Goal: Information Seeking & Learning: Learn about a topic

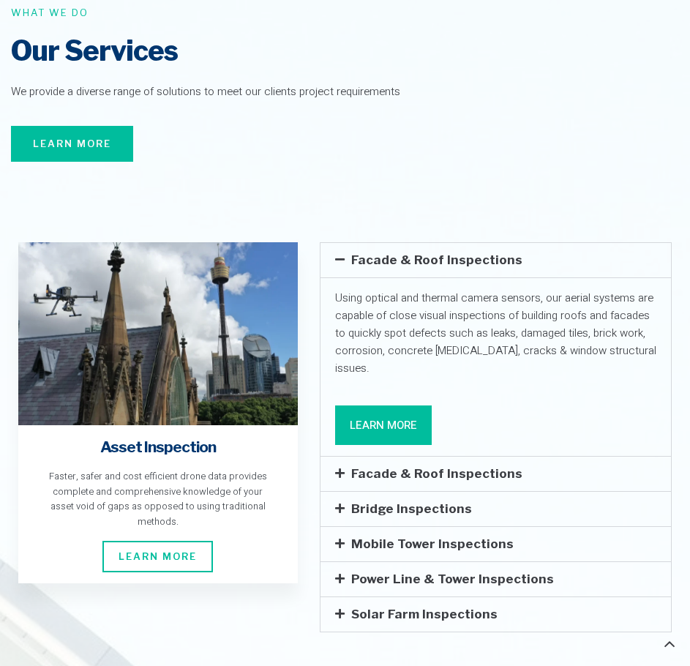
scroll to position [2634, 0]
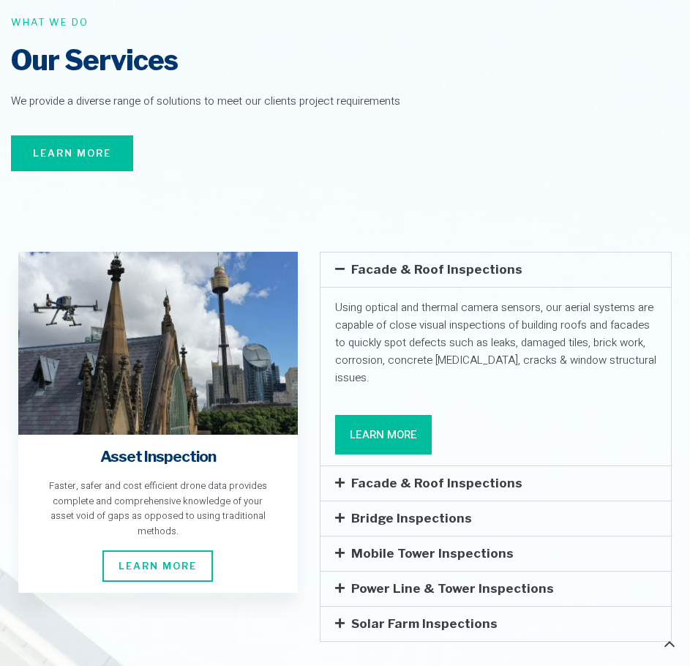
click at [99, 135] on link "Learn More" at bounding box center [72, 153] width 122 height 37
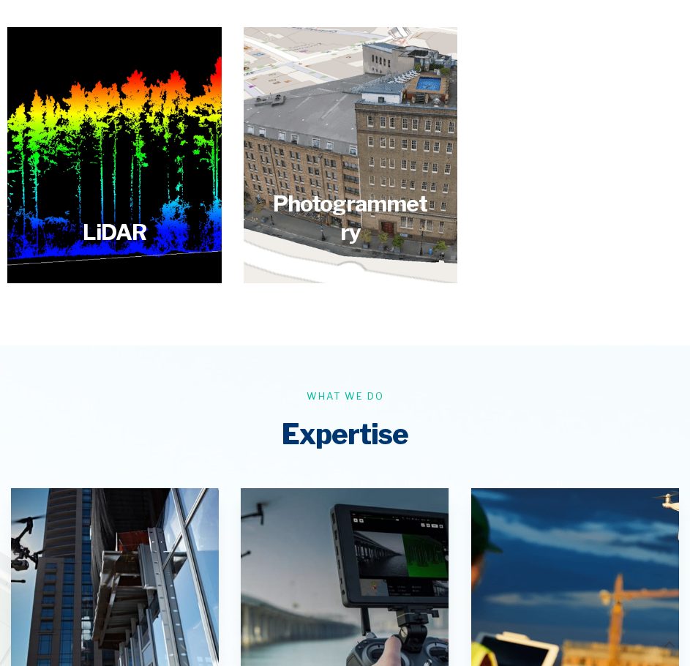
scroll to position [1390, 0]
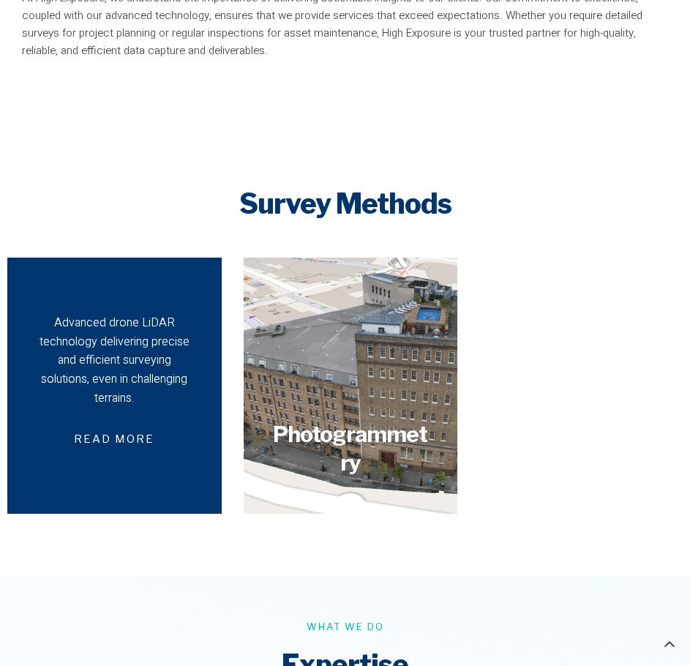
click at [78, 326] on div "Advanced drone LiDAR technology delivering precise and efficient surveying solu…" at bounding box center [114, 361] width 163 height 94
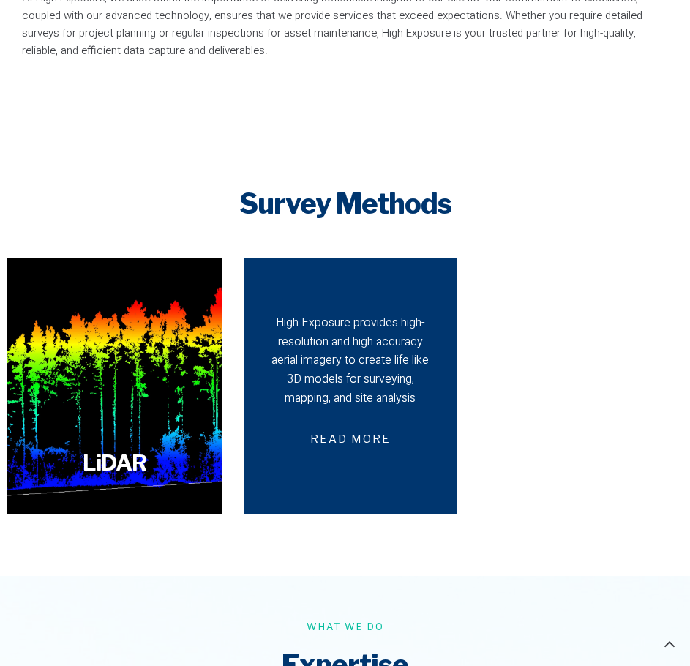
click at [358, 337] on div "High Exposure provides high-resolution and high accuracy aerial imagery to crea…" at bounding box center [350, 361] width 163 height 94
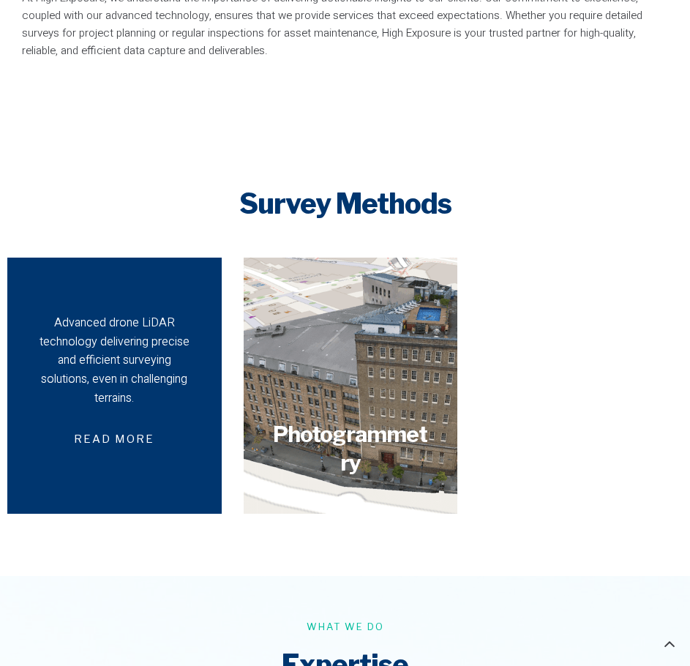
click at [176, 421] on div "Advanced drone LiDAR technology delivering precise and efficient surveying solu…" at bounding box center [114, 385] width 163 height 142
click at [163, 422] on span "Read more" at bounding box center [114, 439] width 116 height 34
click at [129, 356] on div "Advanced drone LiDAR technology delivering precise and efficient surveying solu…" at bounding box center [114, 361] width 163 height 94
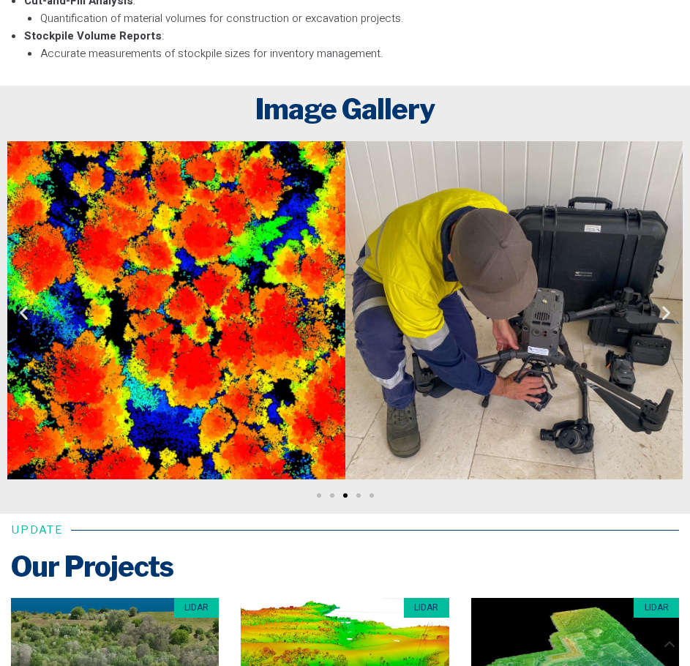
scroll to position [5122, 0]
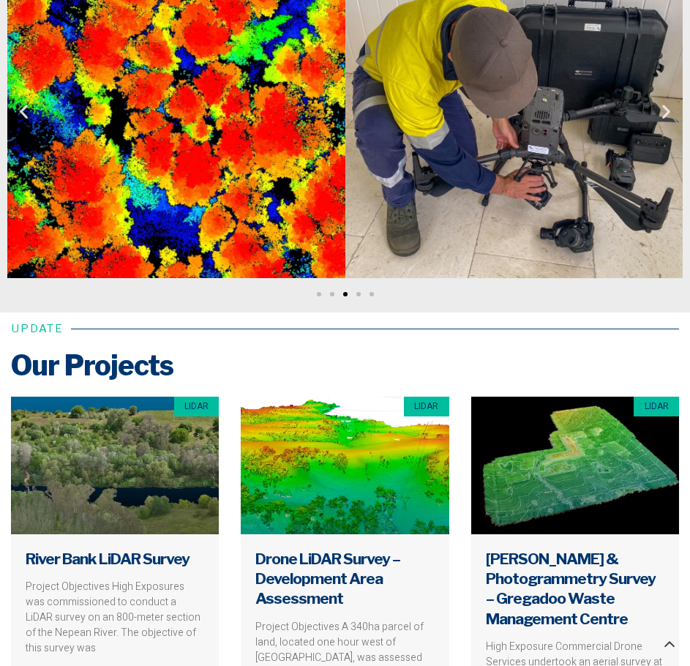
click at [354, 284] on div "Image Carousel" at bounding box center [344, 293] width 675 height 18
click at [361, 284] on div "Image Carousel" at bounding box center [344, 293] width 675 height 18
click at [360, 292] on span "Go to slide 4" at bounding box center [358, 294] width 4 height 4
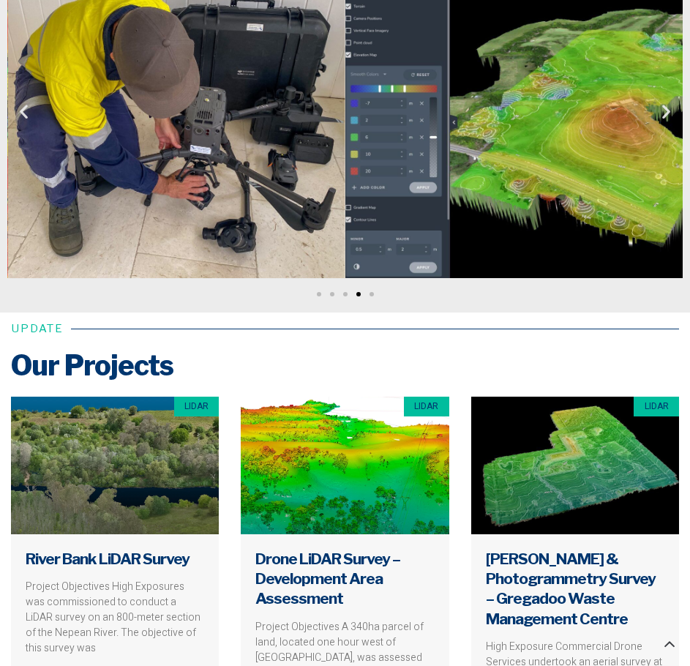
click at [376, 284] on div "Image Carousel" at bounding box center [344, 293] width 675 height 18
click at [370, 284] on div "Image Carousel" at bounding box center [344, 293] width 675 height 18
click at [369, 284] on div "Image Carousel" at bounding box center [344, 293] width 675 height 18
click at [368, 284] on div "Image Carousel" at bounding box center [344, 293] width 675 height 18
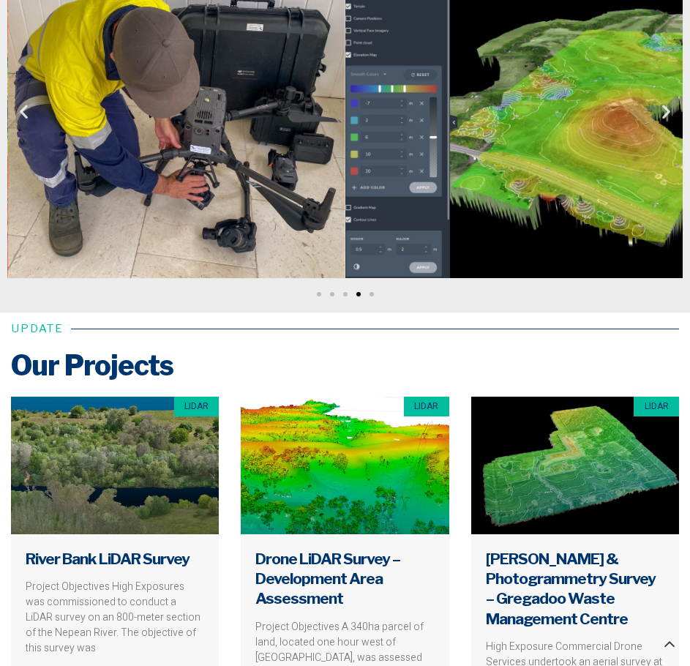
click at [371, 292] on span "Go to slide 5" at bounding box center [371, 294] width 4 height 4
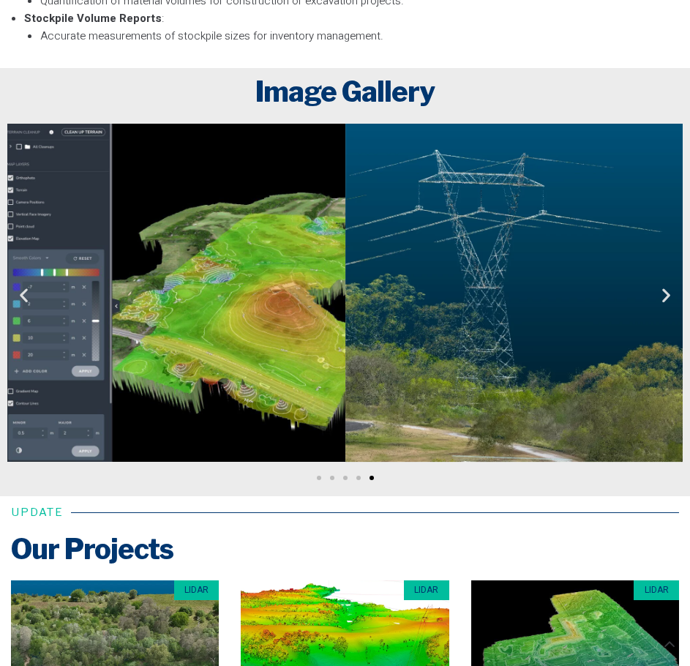
scroll to position [4902, 0]
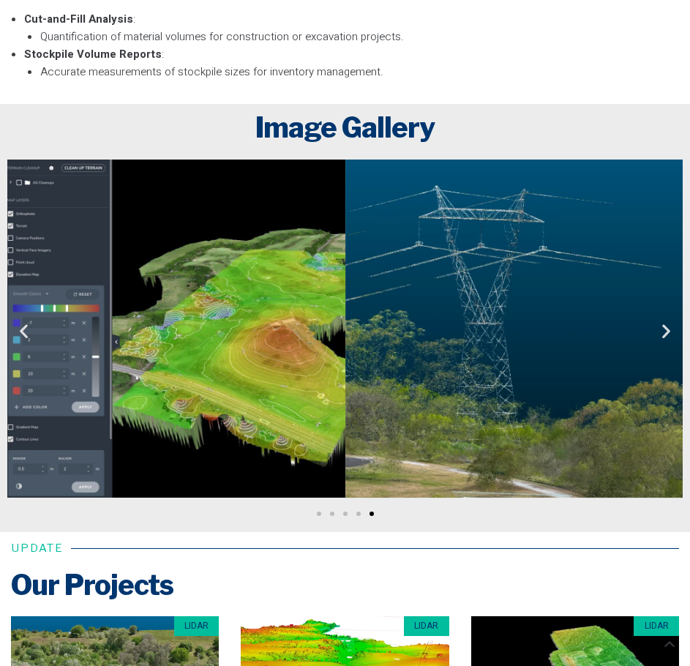
click at [61, 304] on img "5 / 5" at bounding box center [176, 329] width 338 height 338
click at [68, 300] on img "5 / 5" at bounding box center [176, 329] width 338 height 338
click at [318, 511] on span "Go to slide 1" at bounding box center [319, 513] width 4 height 4
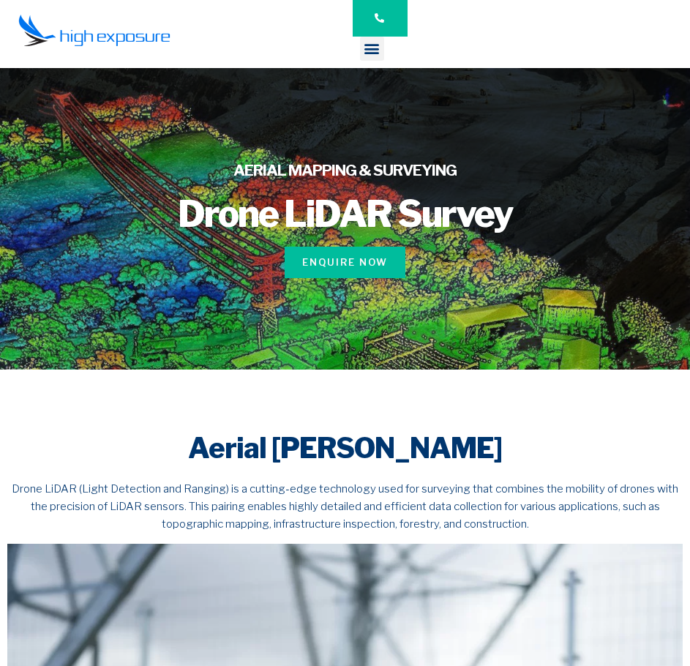
scroll to position [0, 0]
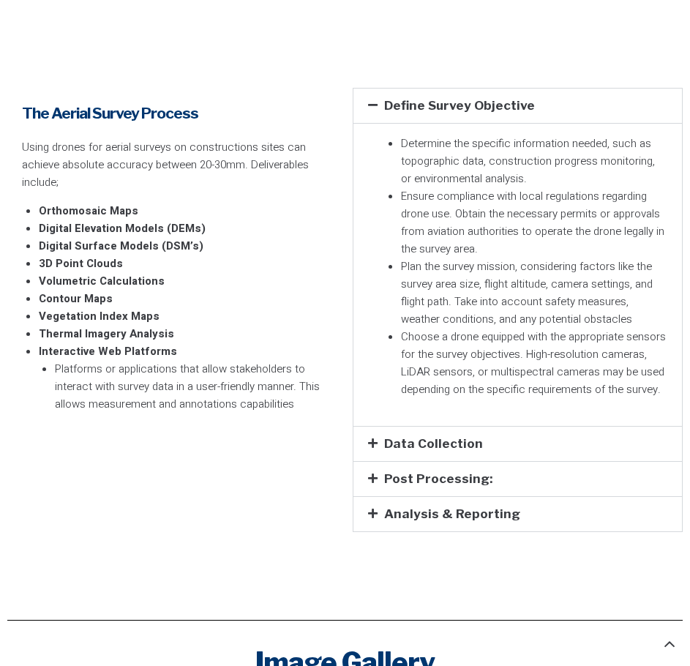
scroll to position [3293, 0]
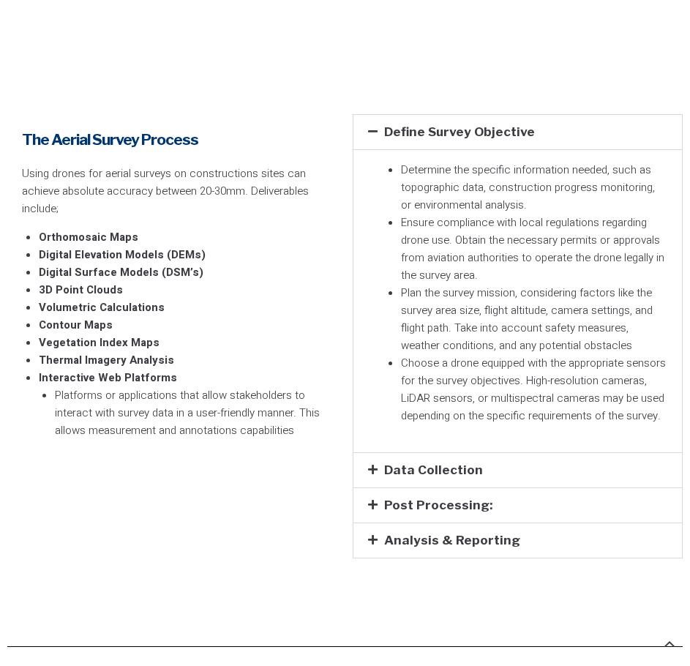
click at [93, 264] on strong "Digital Surface Models (DSM’s)" at bounding box center [121, 272] width 165 height 16
click at [130, 264] on strong "Digital Surface Models (DSM’s)" at bounding box center [121, 272] width 165 height 16
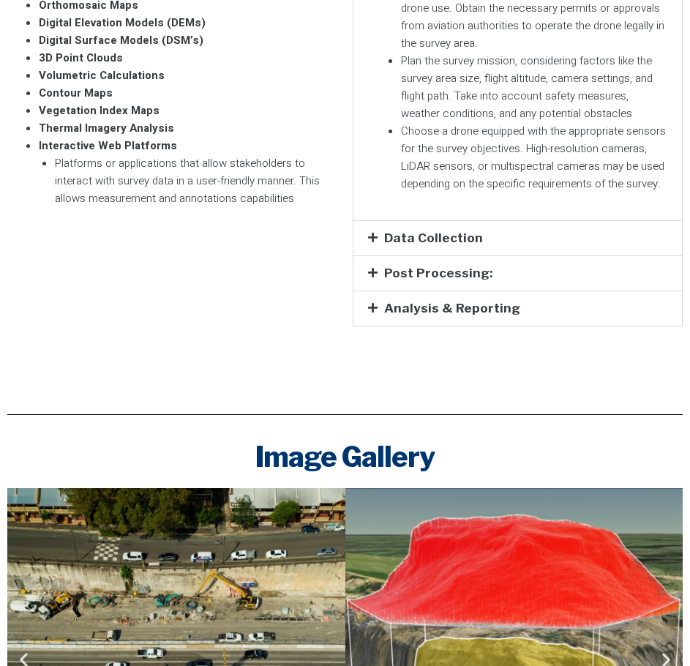
scroll to position [3512, 0]
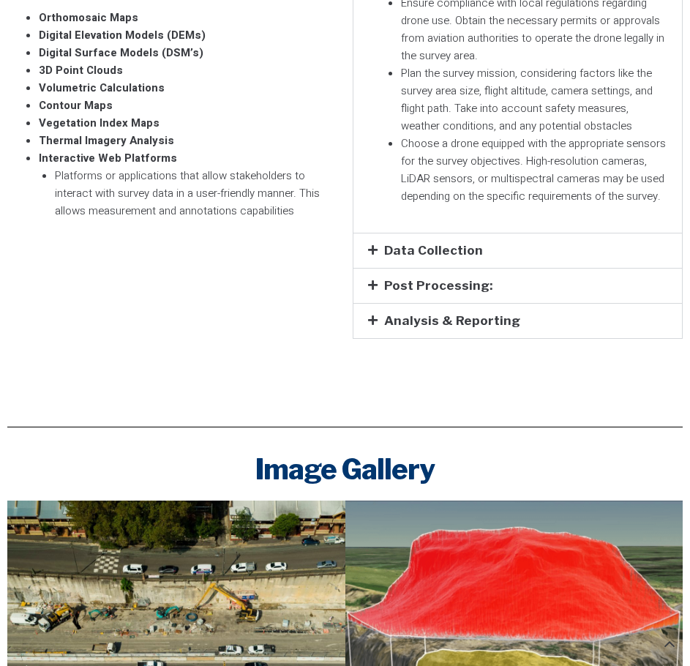
click at [406, 304] on div "Analysis & Reporting" at bounding box center [517, 321] width 329 height 34
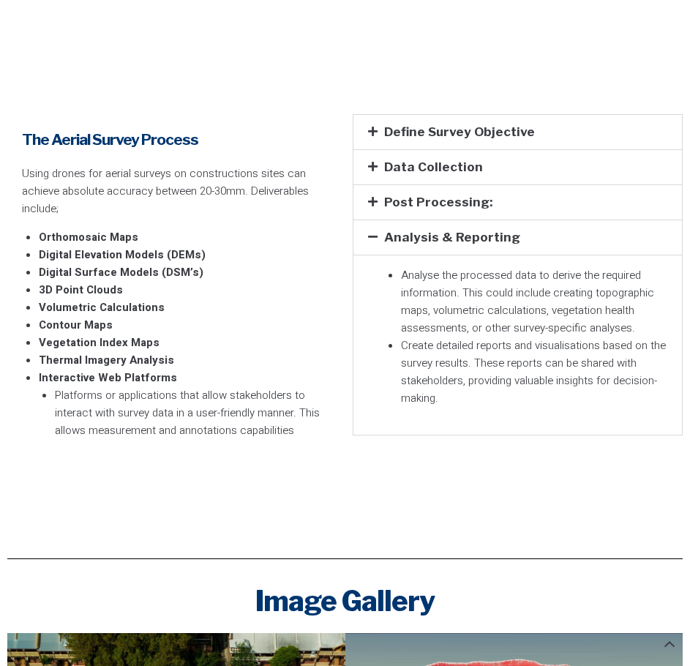
scroll to position [3219, 0]
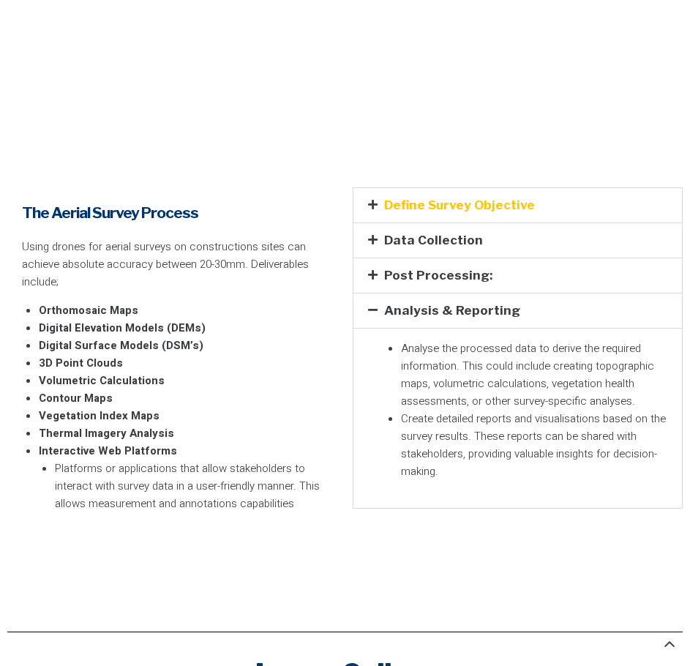
click at [432, 198] on link "Define Survey Objective" at bounding box center [459, 205] width 151 height 15
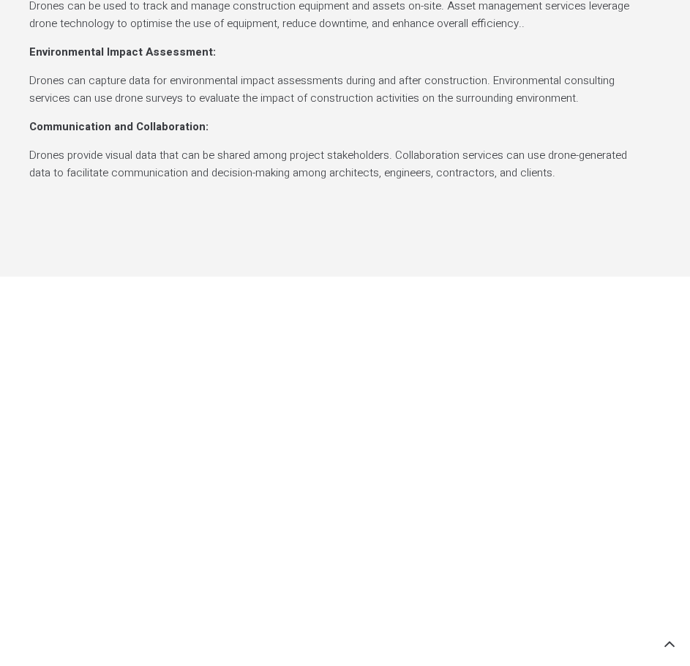
scroll to position [2488, 0]
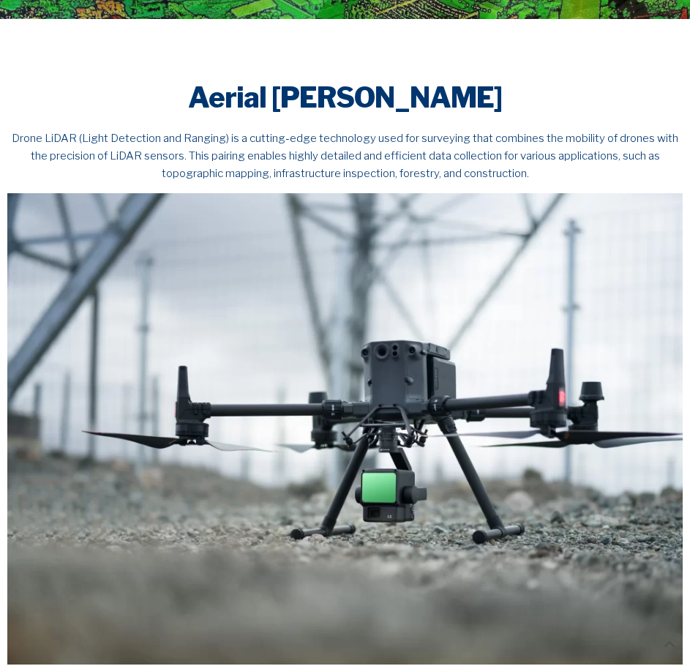
scroll to position [366, 0]
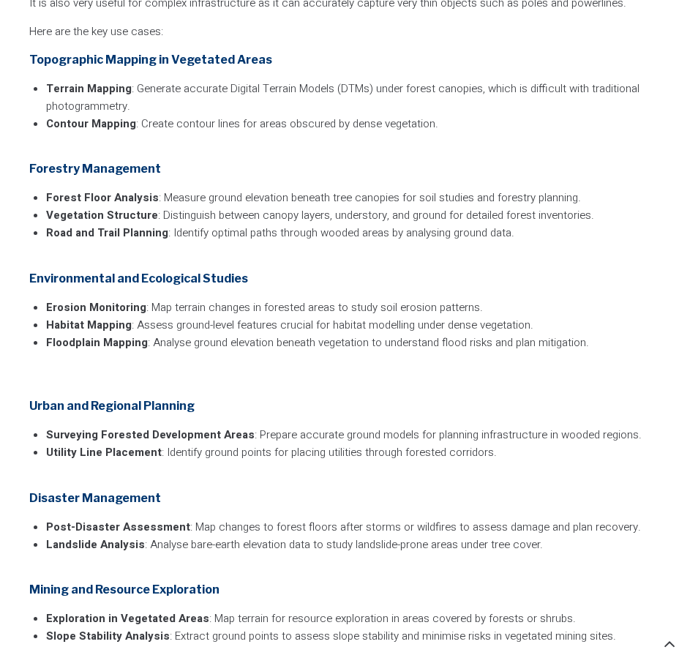
scroll to position [2780, 0]
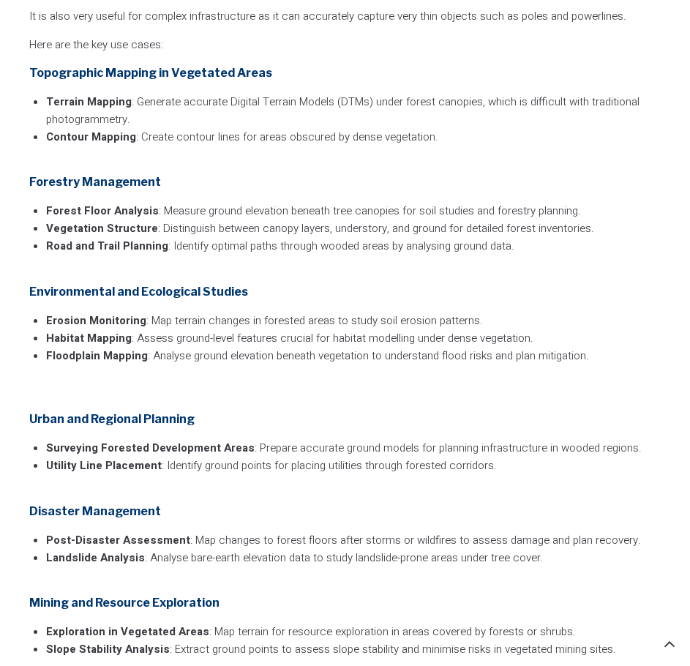
click at [46, 208] on strong "Forest Floor Analysis" at bounding box center [102, 211] width 113 height 16
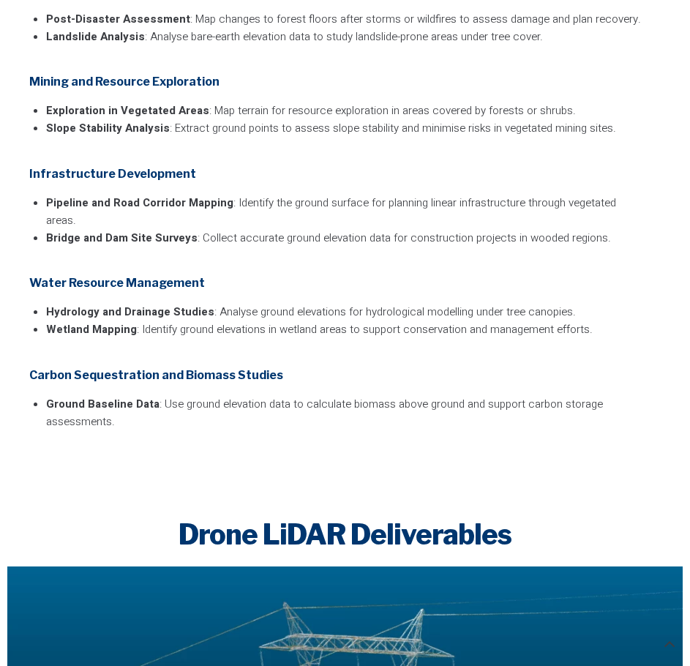
scroll to position [3293, 0]
